Goal: Find specific page/section: Find specific page/section

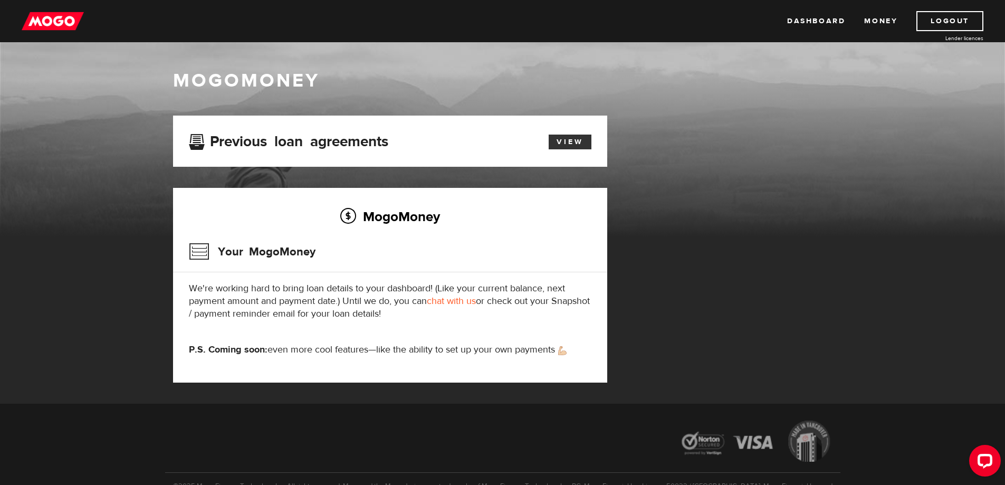
click at [565, 138] on link "View" at bounding box center [570, 141] width 43 height 15
click at [871, 17] on link "Money" at bounding box center [880, 21] width 33 height 20
click at [54, 24] on img at bounding box center [53, 21] width 62 height 20
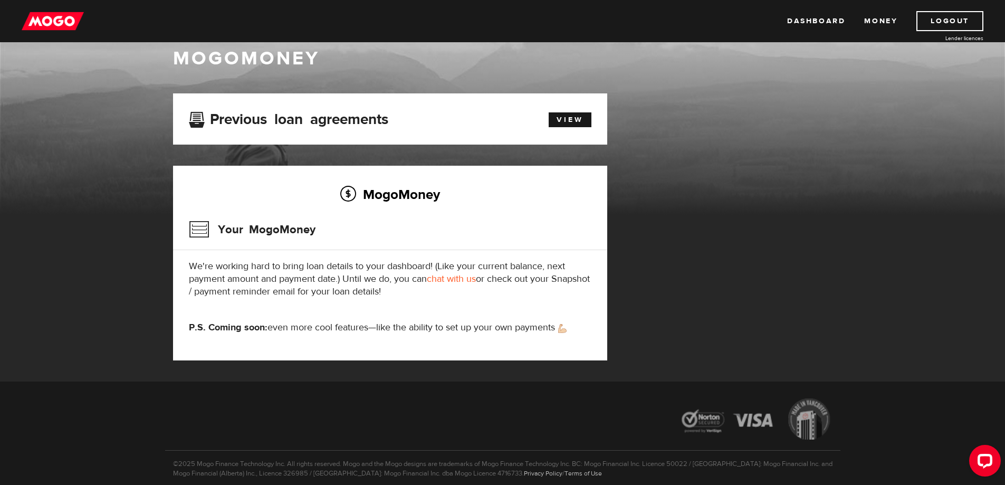
scroll to position [66, 0]
